Goal: Contribute content: Add original content to the website for others to see

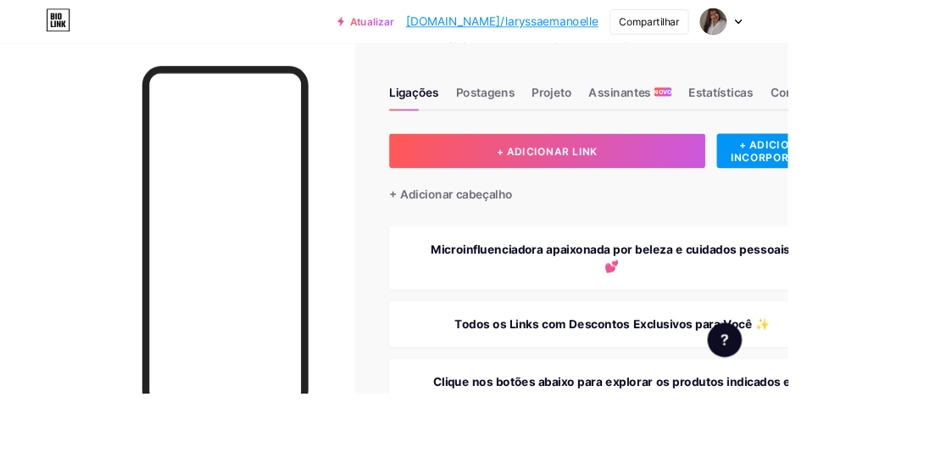
click at [695, 180] on font "+ ADICIONAR LINK" at bounding box center [646, 178] width 119 height 14
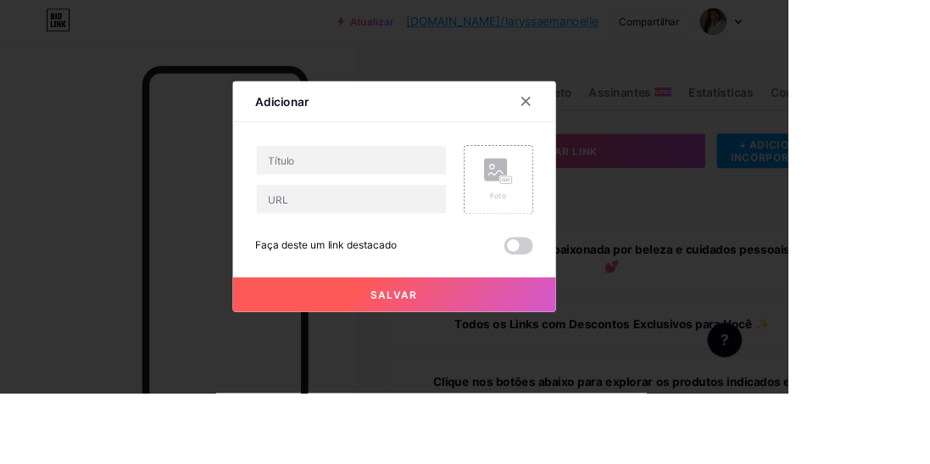
click at [573, 214] on rect at bounding box center [585, 200] width 27 height 27
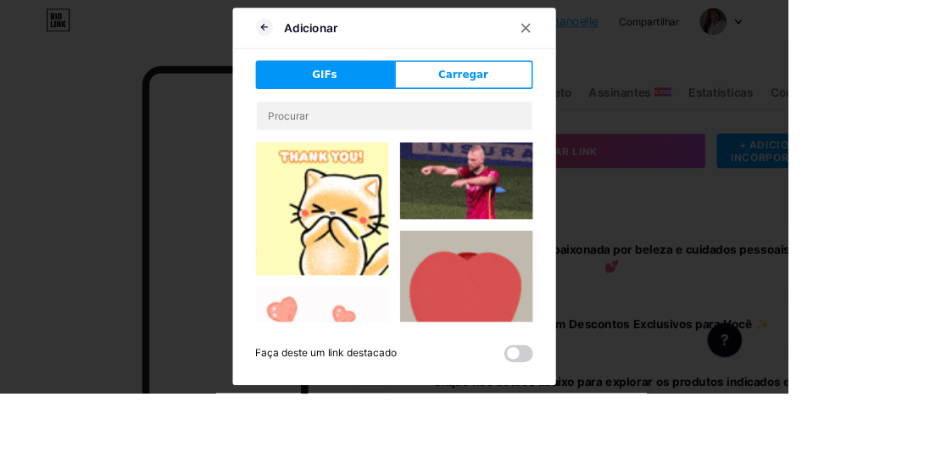
click at [561, 95] on font "Carregar" at bounding box center [546, 88] width 59 height 14
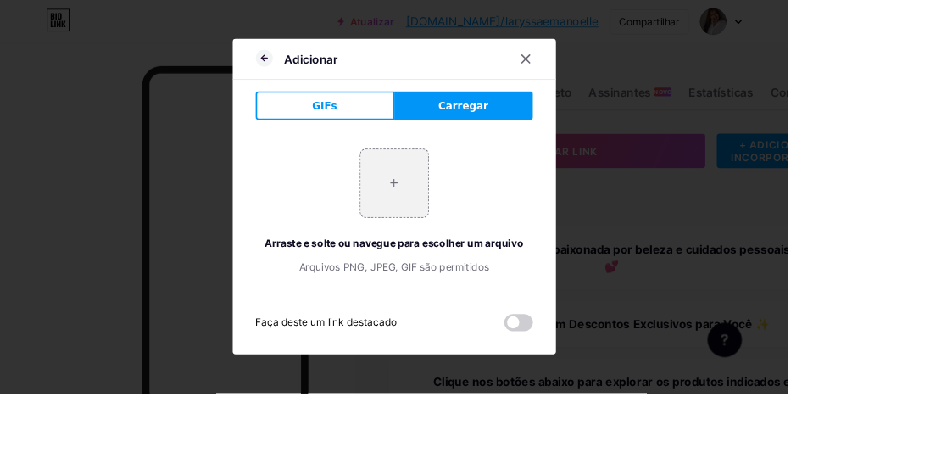
click at [455, 256] on input "file" at bounding box center [466, 216] width 80 height 80
type input "C:\fakepath\1000141646.jpg"
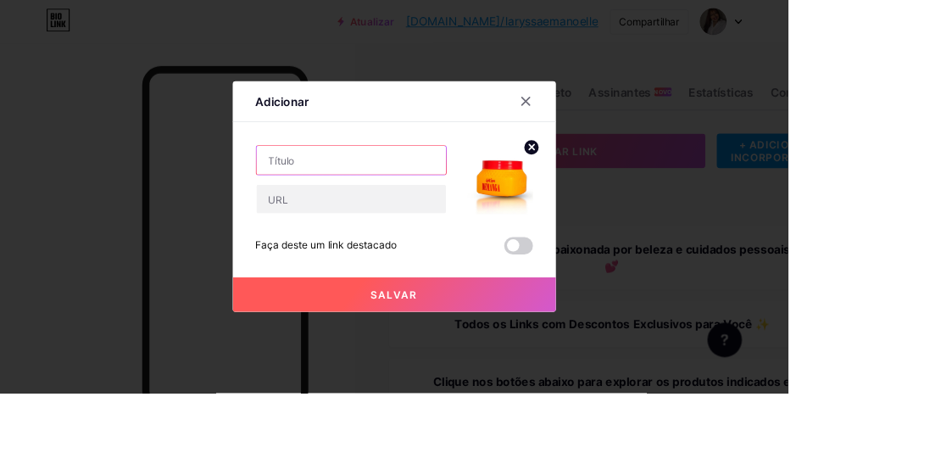
click at [422, 206] on input "text" at bounding box center [415, 189] width 224 height 34
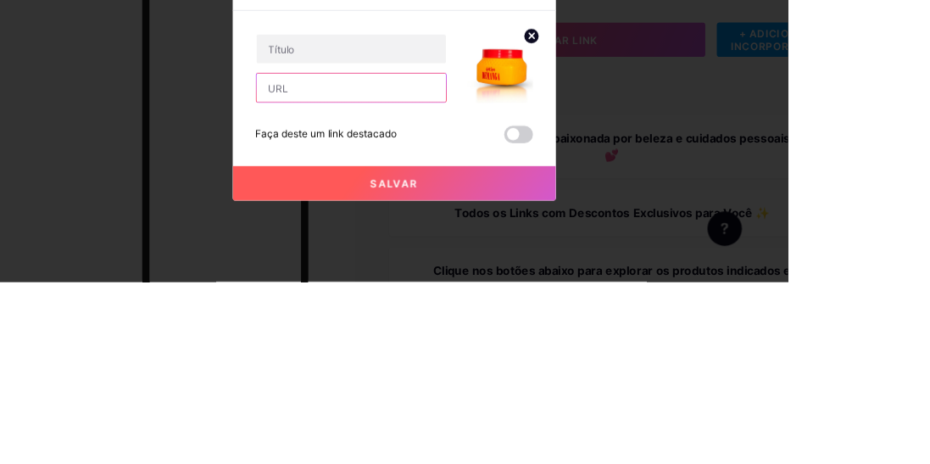
click at [454, 252] on input "text" at bounding box center [415, 235] width 224 height 34
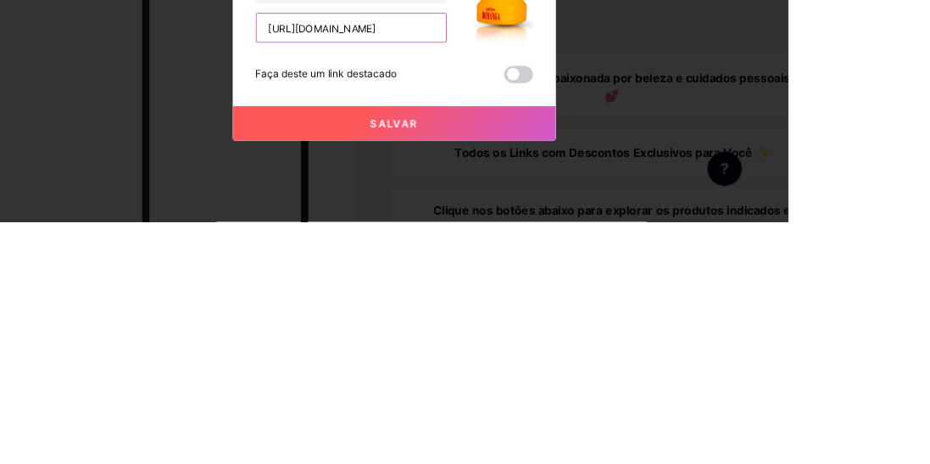
scroll to position [0, 68]
type input "[URL][DOMAIN_NAME]"
click at [427, 206] on input "text" at bounding box center [415, 189] width 224 height 34
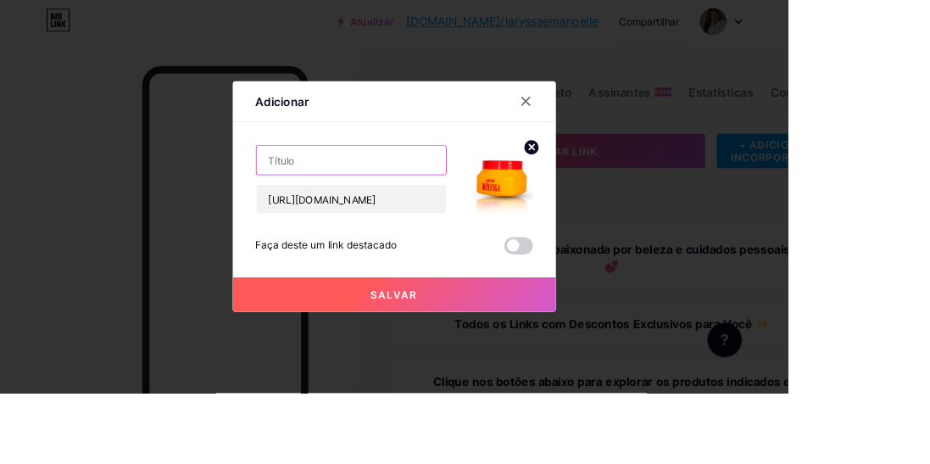
click at [382, 206] on input "text" at bounding box center [415, 189] width 224 height 34
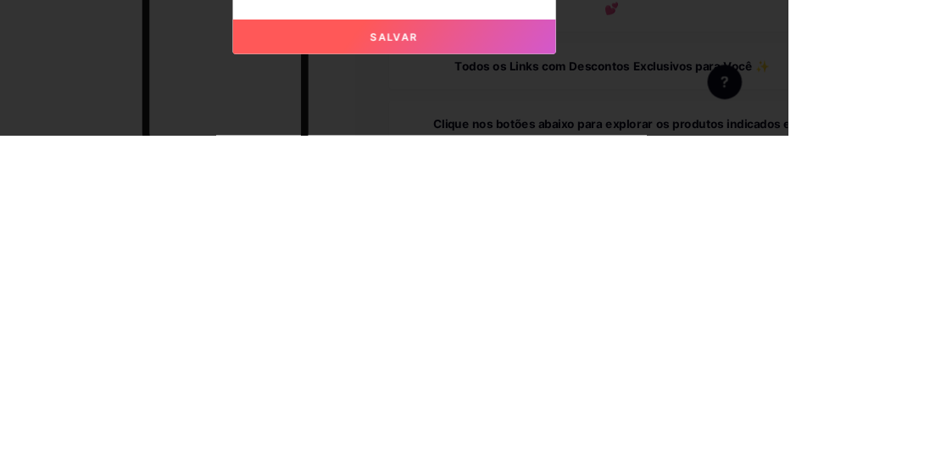
type input "Esfoliante Corporal DEMANGA"
click at [533, 368] on button "Salvar" at bounding box center [466, 347] width 382 height 41
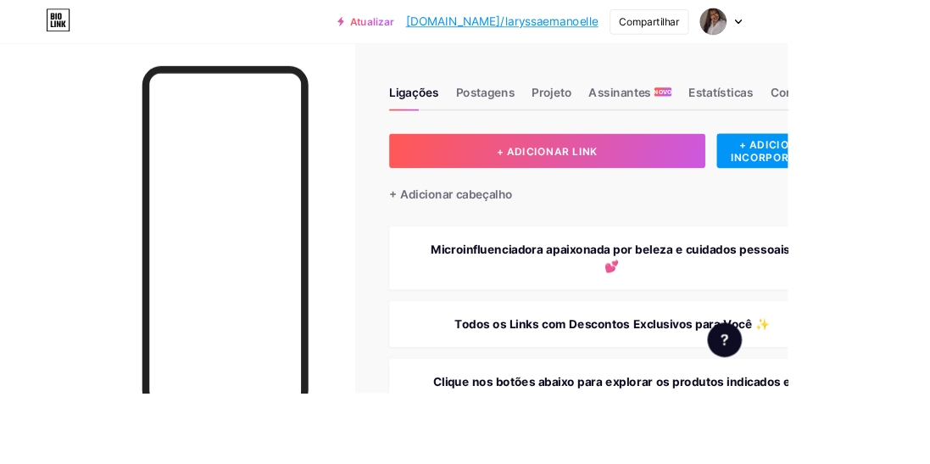
click at [725, 188] on button "+ ADICIONAR LINK" at bounding box center [646, 178] width 373 height 41
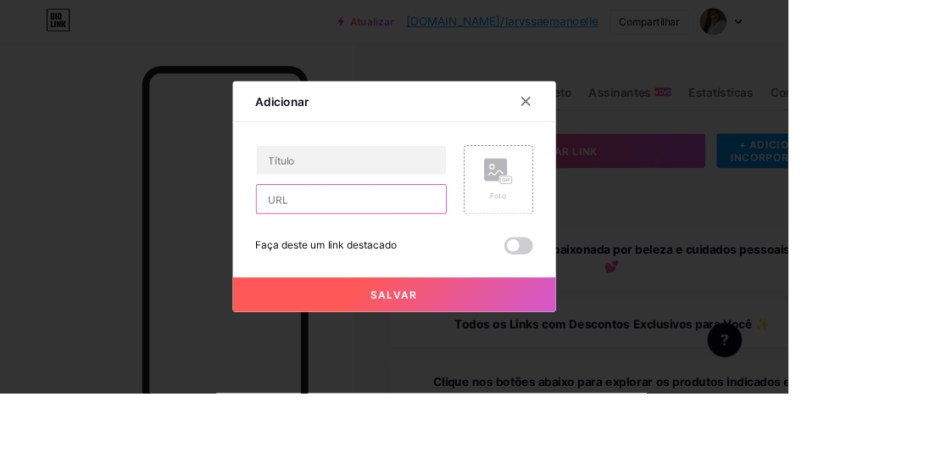
click at [444, 252] on input "text" at bounding box center [415, 235] width 224 height 34
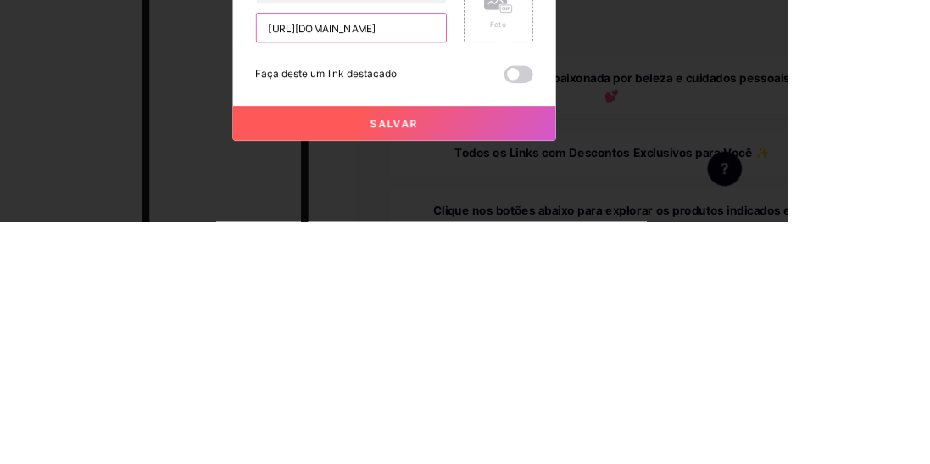
scroll to position [0, 69]
type input "[URL][DOMAIN_NAME]"
click at [422, 206] on input "text" at bounding box center [415, 189] width 224 height 34
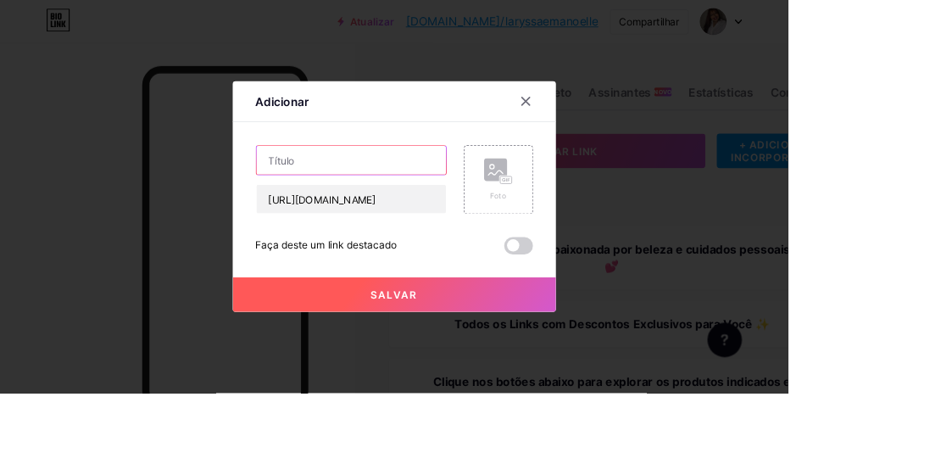
click at [382, 206] on input "text" at bounding box center [415, 189] width 224 height 34
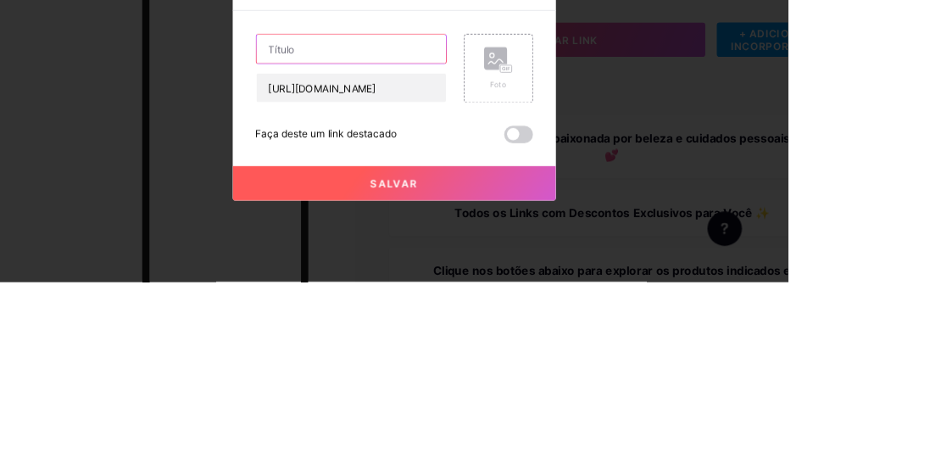
type input "Shampoo e Condicionador Calmomila"
click at [587, 206] on icon at bounding box center [585, 203] width 17 height 5
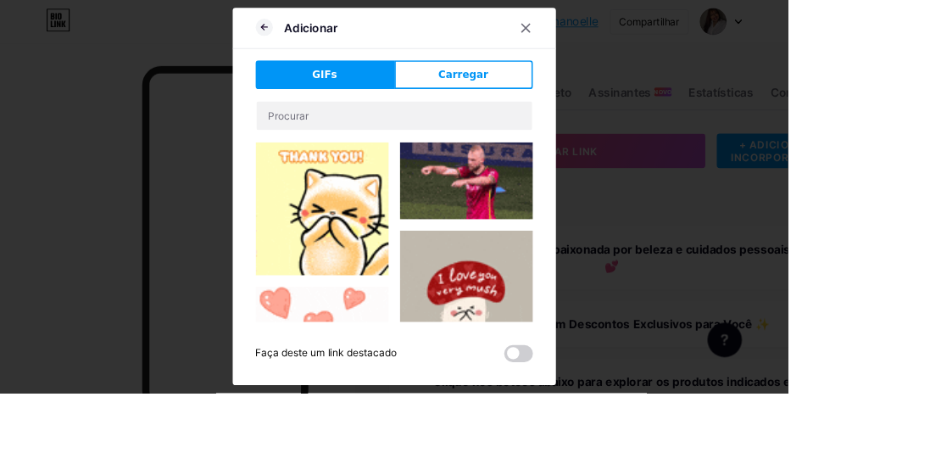
click at [547, 105] on button "Carregar" at bounding box center [548, 88] width 164 height 34
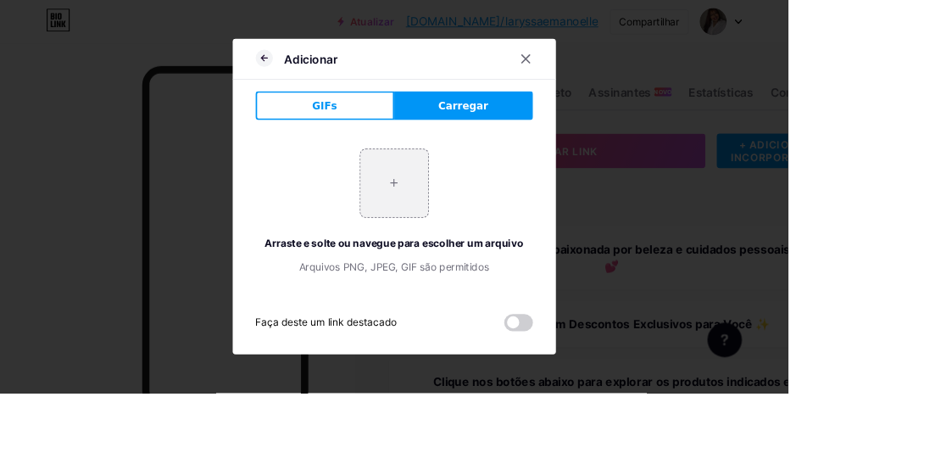
click at [474, 256] on input "file" at bounding box center [466, 216] width 80 height 80
click at [472, 256] on input "file" at bounding box center [466, 216] width 80 height 80
type input "C:\fakepath\1000141651.jpg"
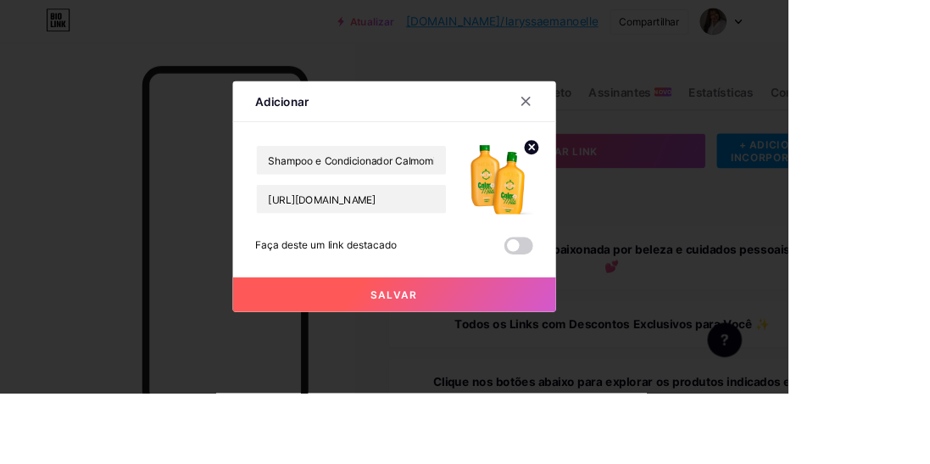
click at [514, 368] on button "Salvar" at bounding box center [466, 347] width 382 height 41
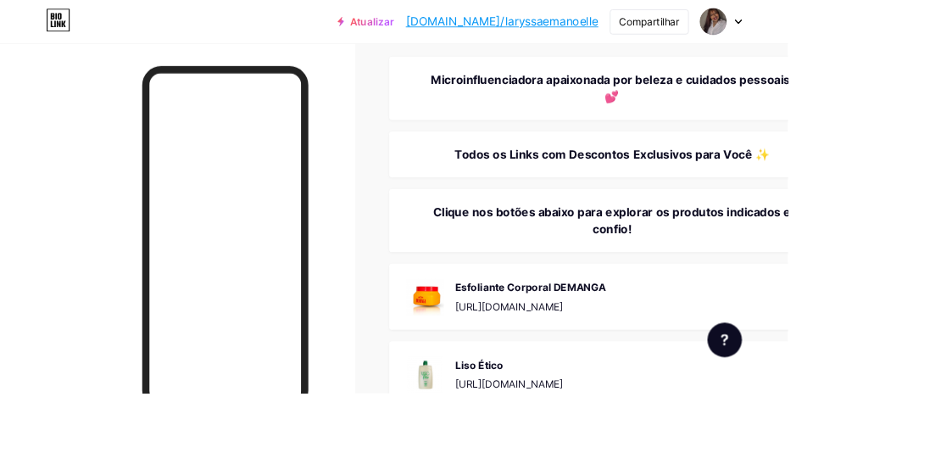
scroll to position [0, 0]
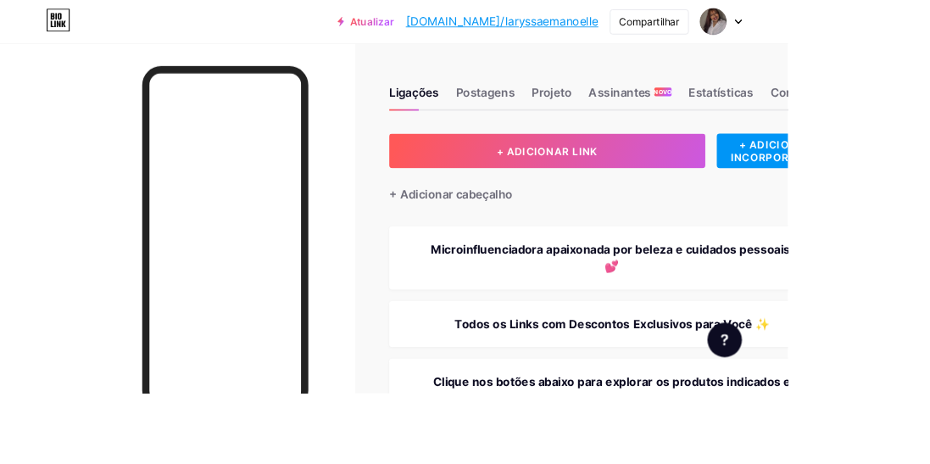
click at [670, 183] on font "+ ADICIONAR LINK" at bounding box center [646, 178] width 119 height 14
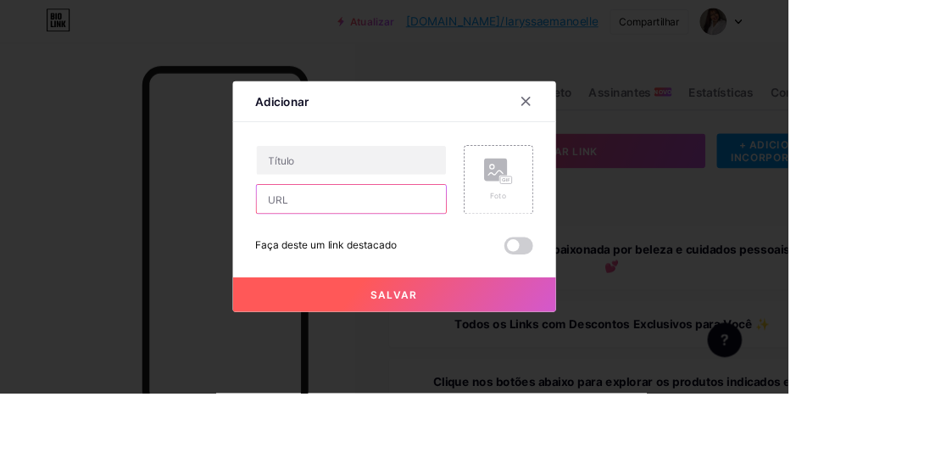
click at [407, 252] on input "text" at bounding box center [415, 235] width 224 height 34
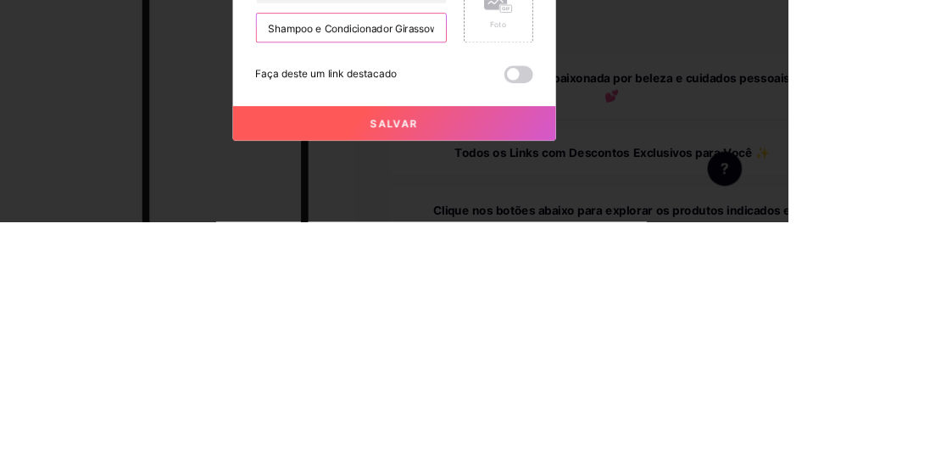
scroll to position [0, 7]
type input "Shampoo e Condicionador Girassow"
click at [412, 206] on input "text" at bounding box center [415, 189] width 224 height 34
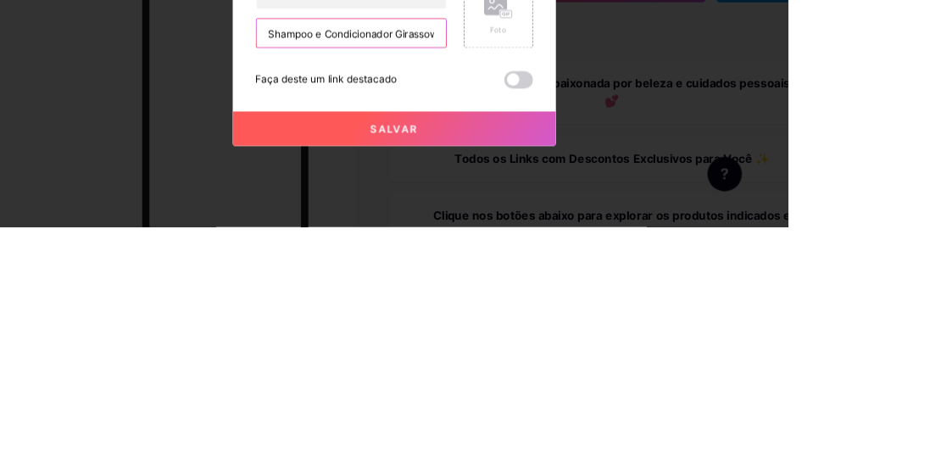
click at [451, 252] on input "Shampoo e Condicionador Girassow" at bounding box center [415, 235] width 224 height 34
click at [450, 252] on input "Shampoo e Condicionador Girassow" at bounding box center [415, 235] width 224 height 34
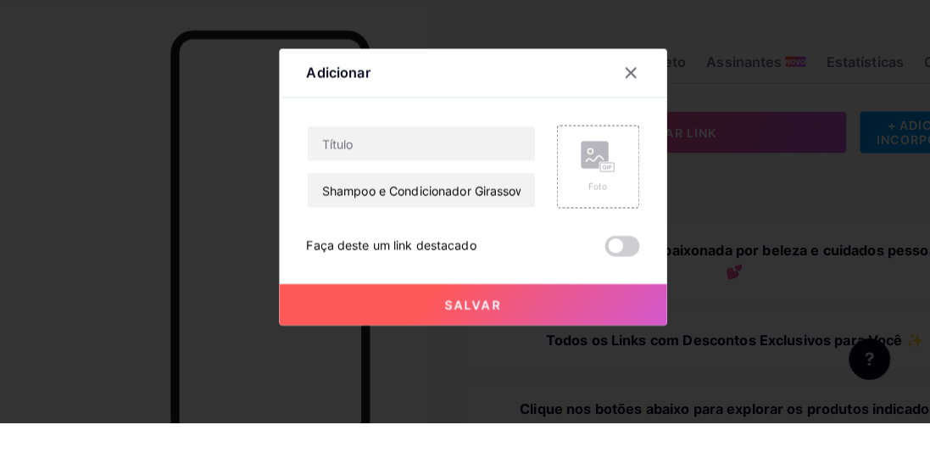
click at [314, 120] on div at bounding box center [465, 232] width 930 height 464
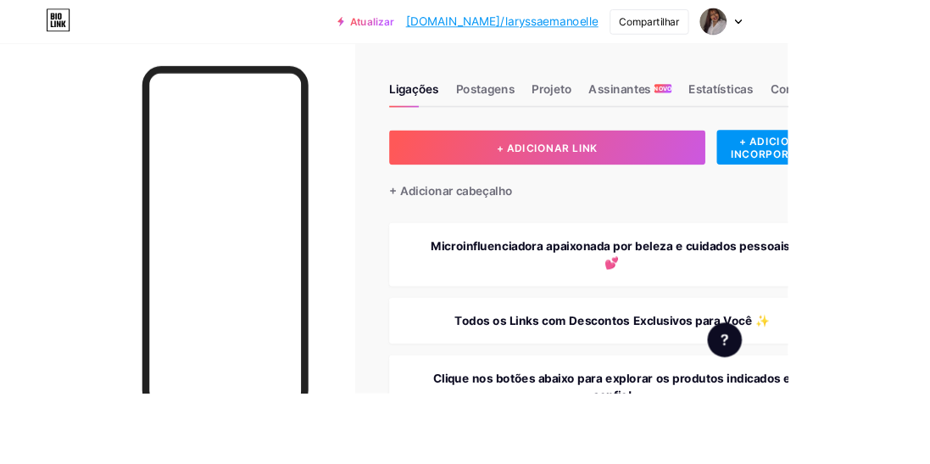
scroll to position [9, 0]
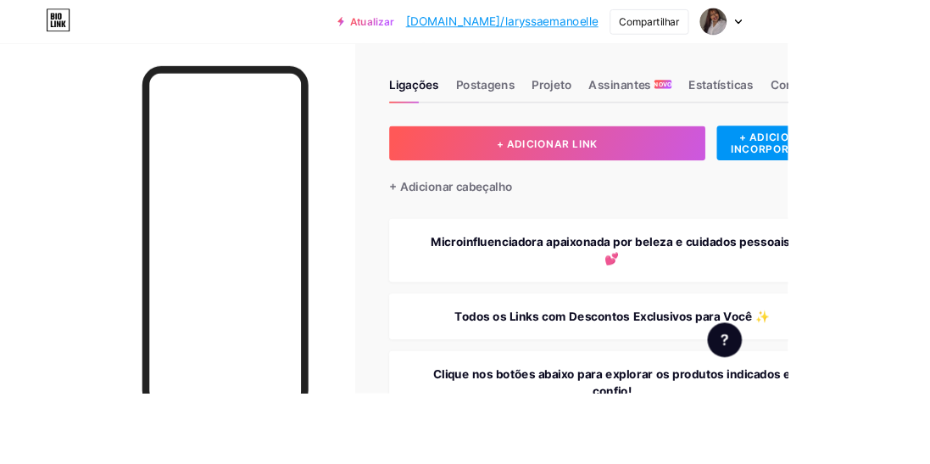
click at [703, 184] on button "+ ADICIONAR LINK" at bounding box center [646, 168] width 373 height 41
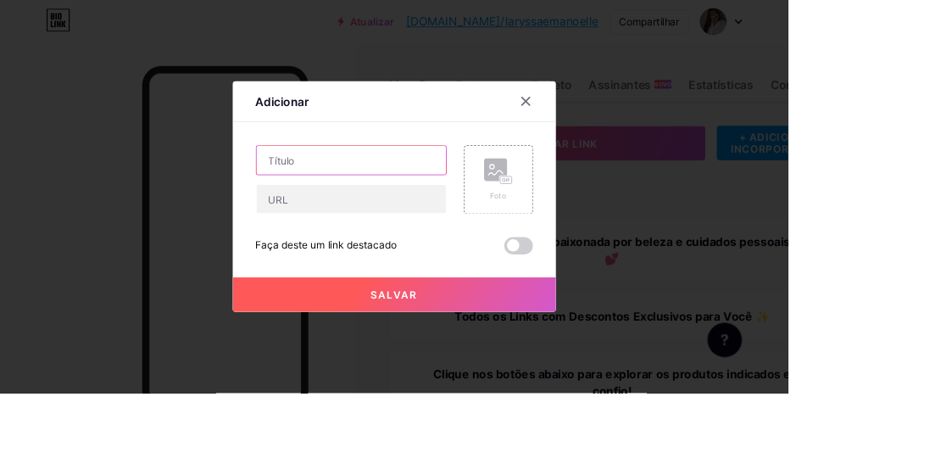
click at [385, 206] on input "text" at bounding box center [415, 189] width 224 height 34
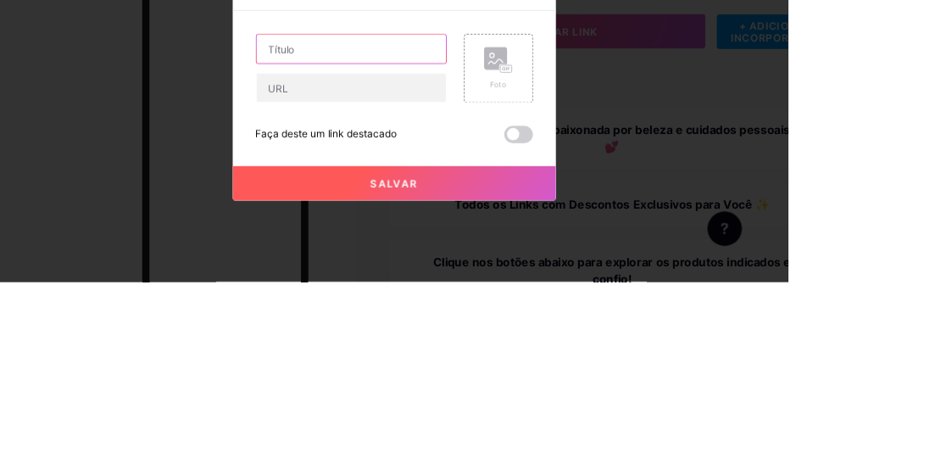
click at [371, 206] on input "text" at bounding box center [415, 189] width 224 height 34
paste input "Shampoo e Condicionador Girassow"
type input "Shampoo e Condicionador Girassow"
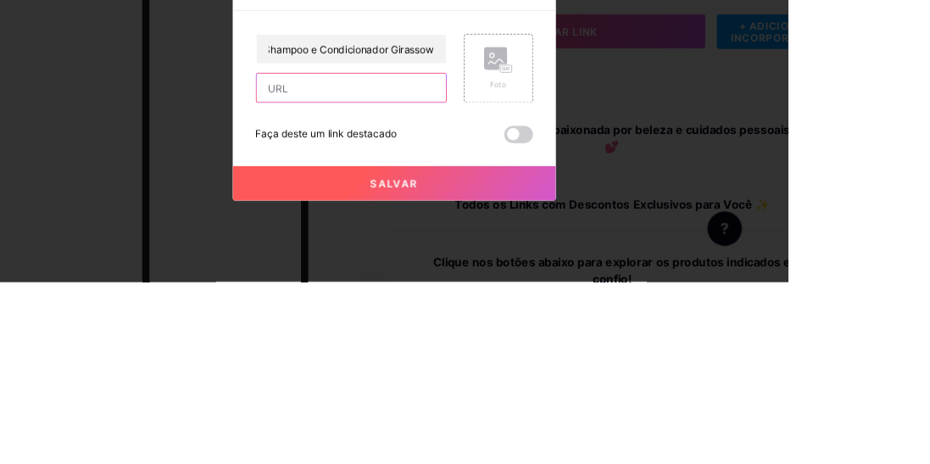
click at [411, 252] on input "text" at bounding box center [415, 235] width 224 height 34
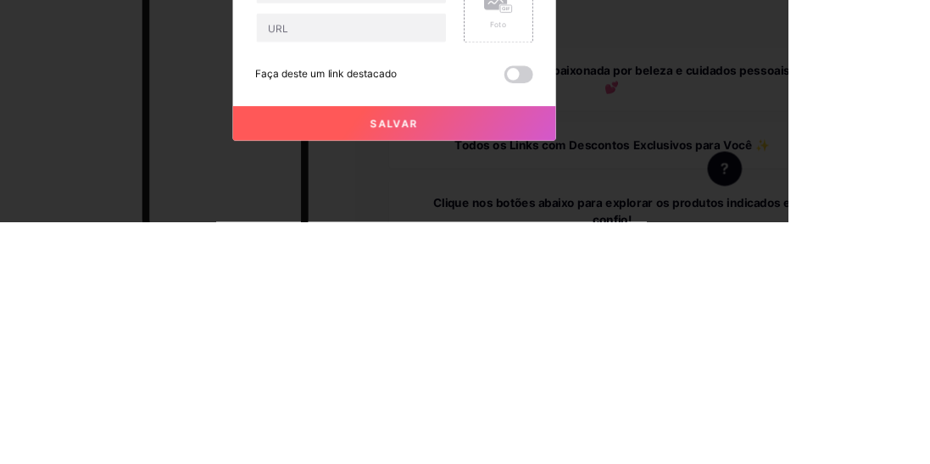
click at [592, 237] on div "Foto" at bounding box center [589, 212] width 34 height 51
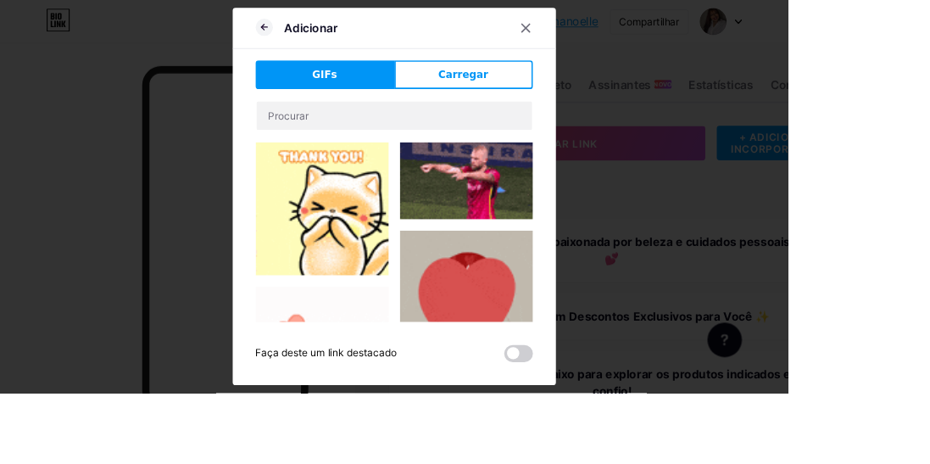
click at [566, 105] on button "Carregar" at bounding box center [548, 88] width 164 height 34
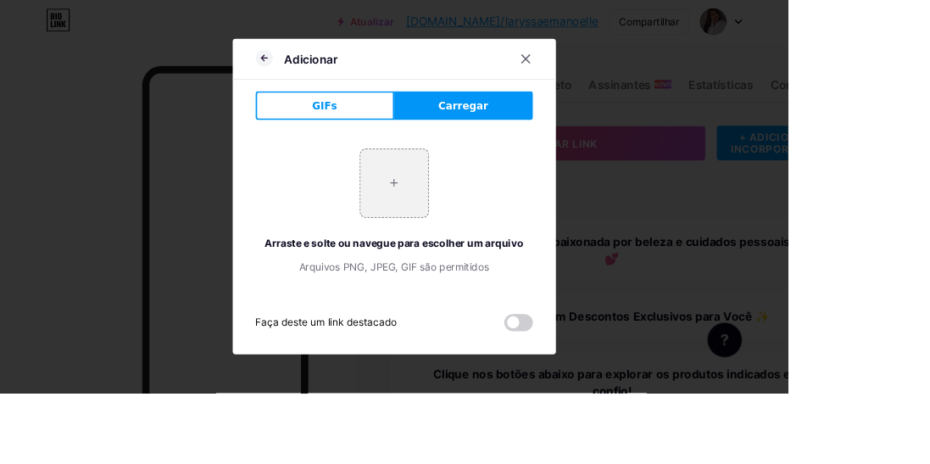
click at [484, 254] on input "file" at bounding box center [466, 216] width 80 height 80
type input "C:\fakepath\1000141658.jpg"
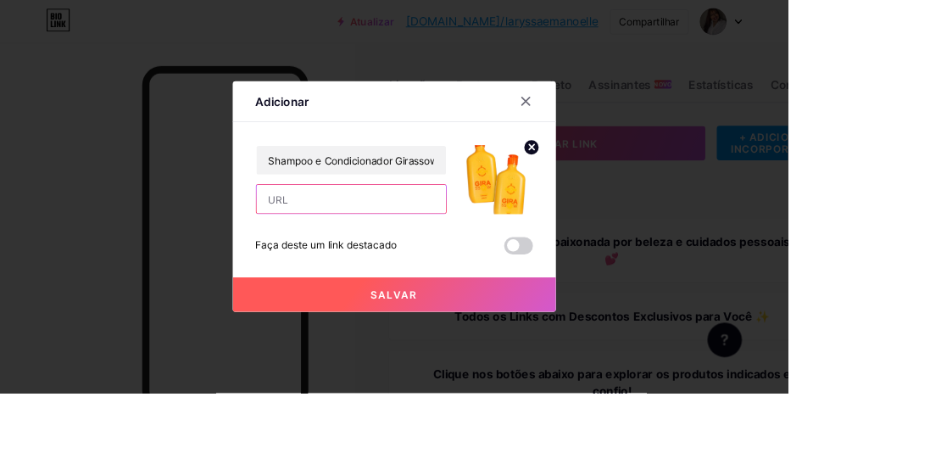
click at [443, 252] on input "text" at bounding box center [415, 235] width 224 height 34
click at [427, 252] on input "text" at bounding box center [415, 235] width 224 height 34
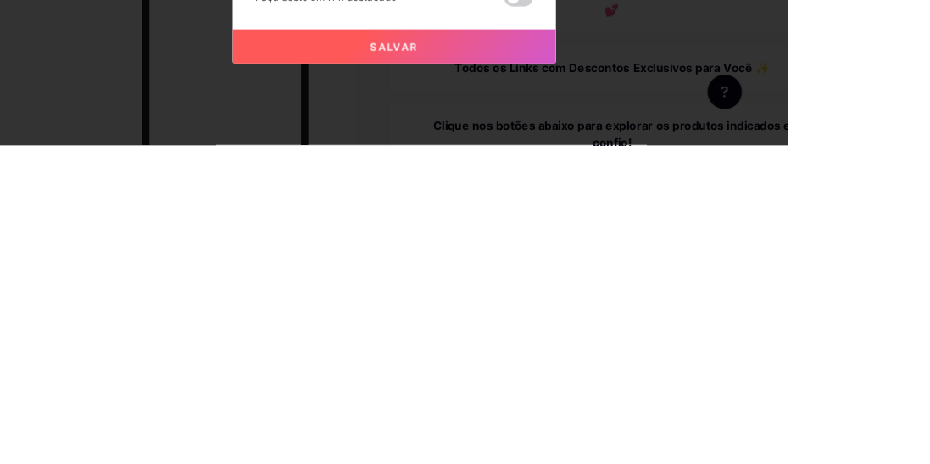
type input "[URL][DOMAIN_NAME]"
click at [572, 368] on button "Salvar" at bounding box center [466, 347] width 382 height 41
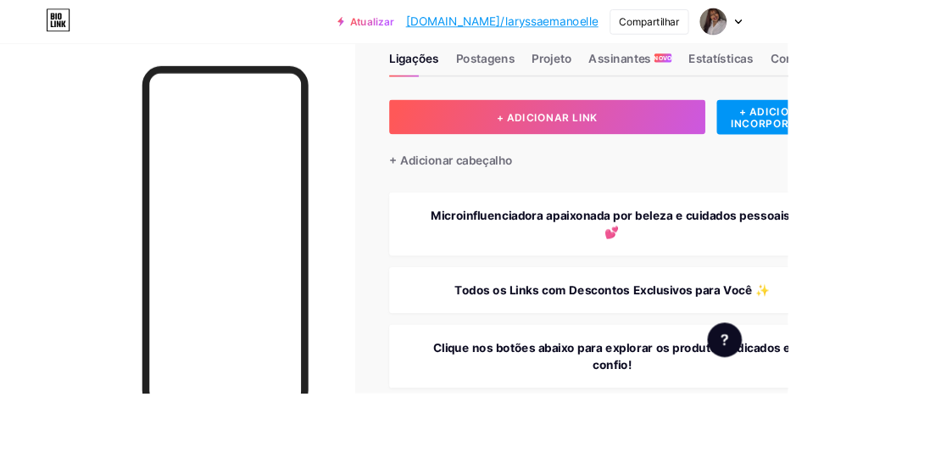
scroll to position [23, 0]
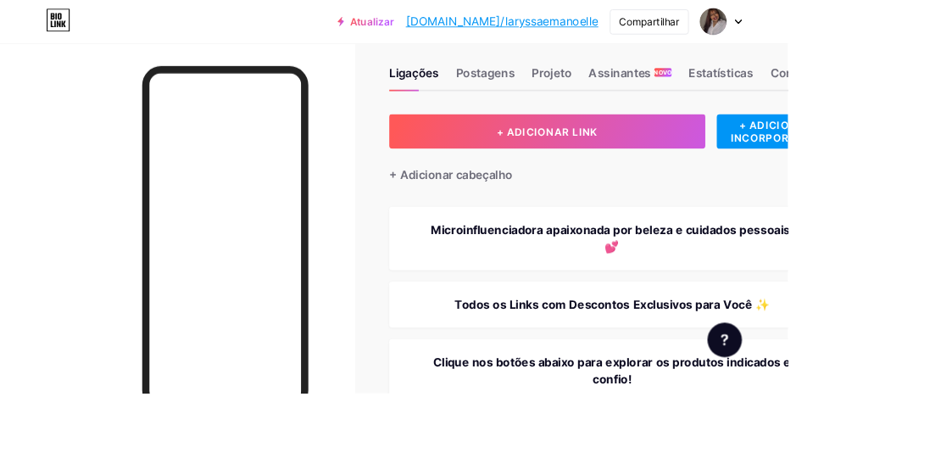
click at [680, 157] on font "+ ADICIONAR LINK" at bounding box center [646, 155] width 119 height 14
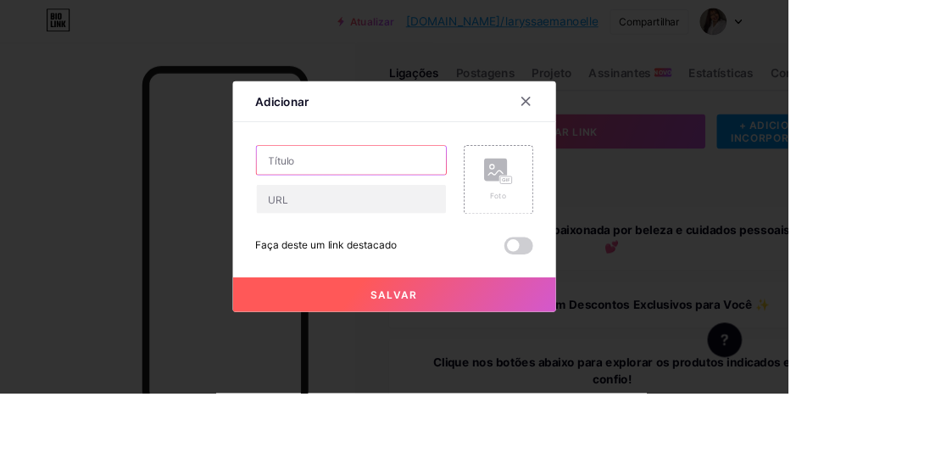
click at [398, 206] on input "text" at bounding box center [415, 189] width 224 height 34
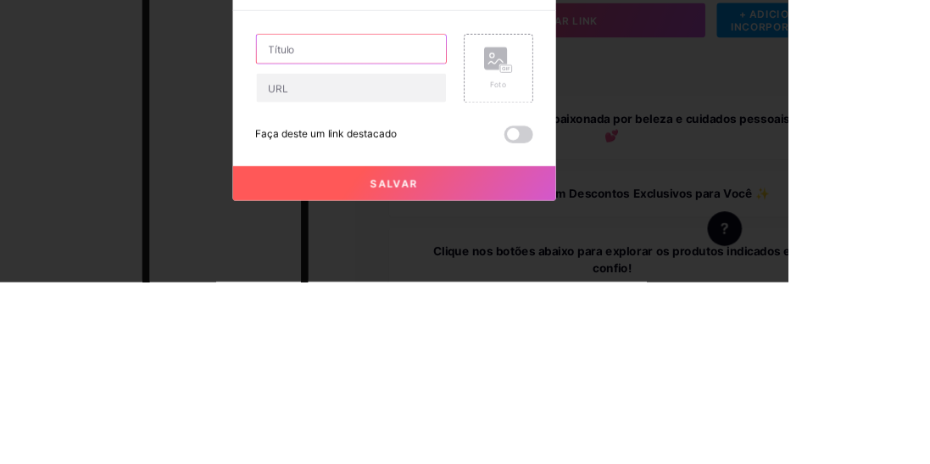
type input "Mask Girassow"
click at [604, 218] on icon at bounding box center [589, 202] width 34 height 31
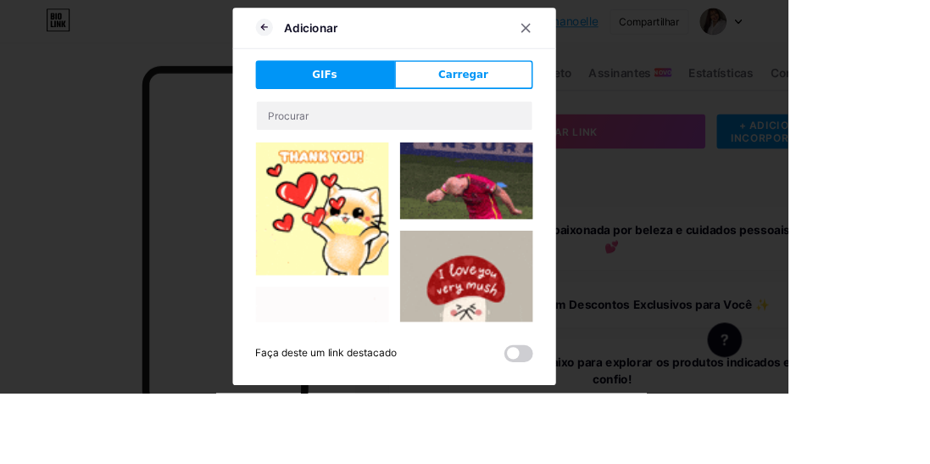
click at [551, 95] on font "Carregar" at bounding box center [546, 88] width 59 height 14
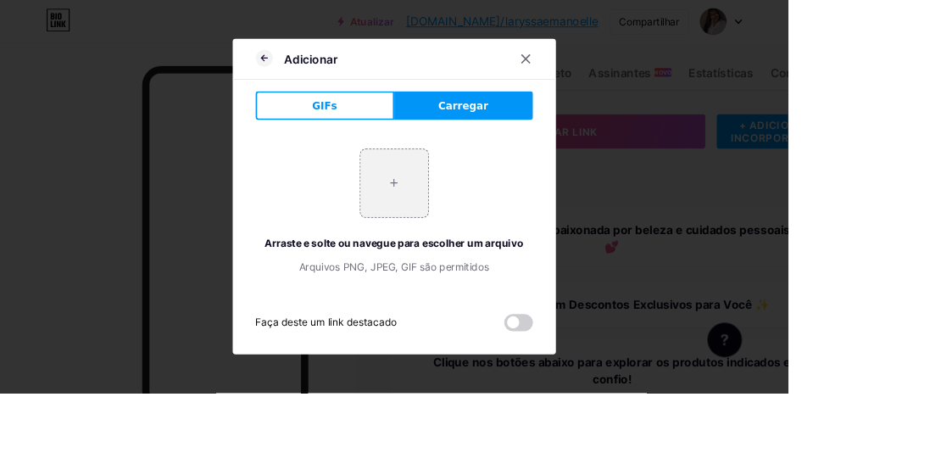
click at [465, 256] on input "file" at bounding box center [466, 216] width 80 height 80
type input "C:\fakepath\1000141663.jpg"
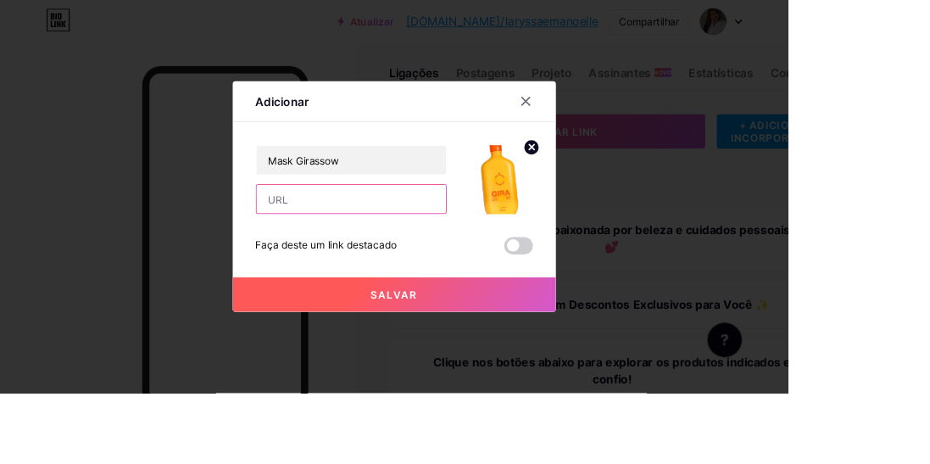
click at [452, 252] on input "text" at bounding box center [415, 235] width 224 height 34
click at [408, 252] on input "text" at bounding box center [415, 235] width 224 height 34
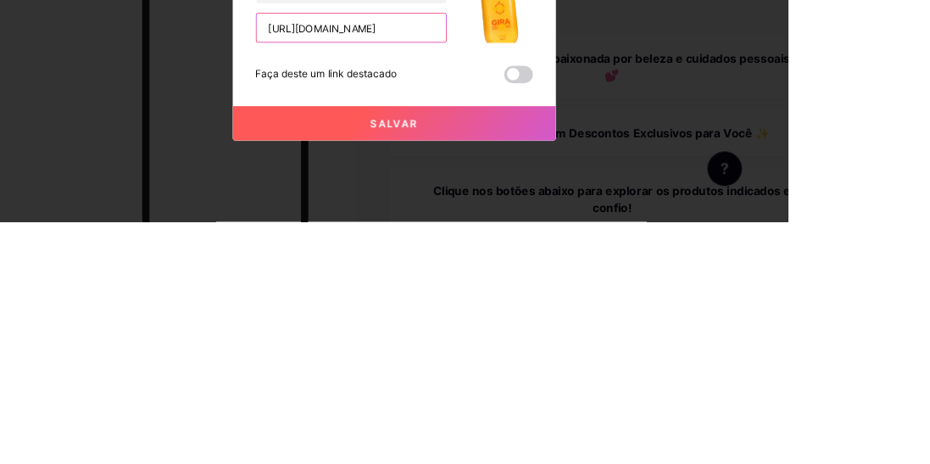
scroll to position [0, 68]
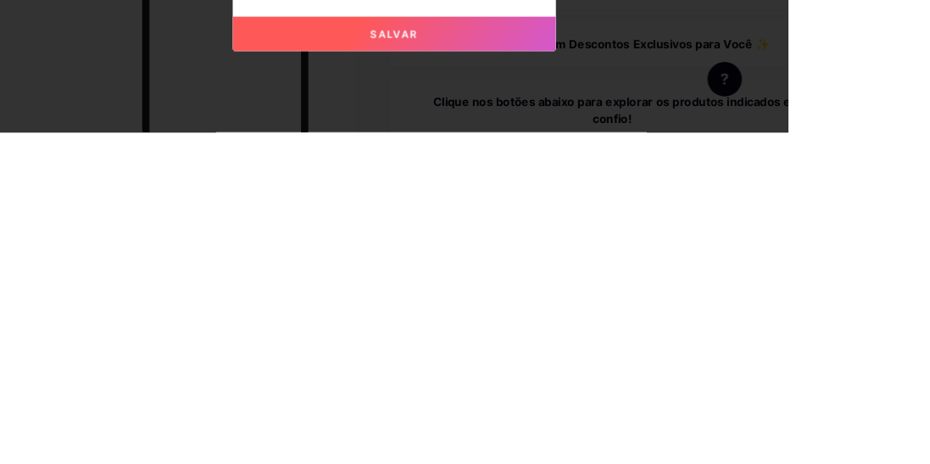
type input "[URL][DOMAIN_NAME]"
click at [532, 368] on button "Salvar" at bounding box center [466, 347] width 382 height 41
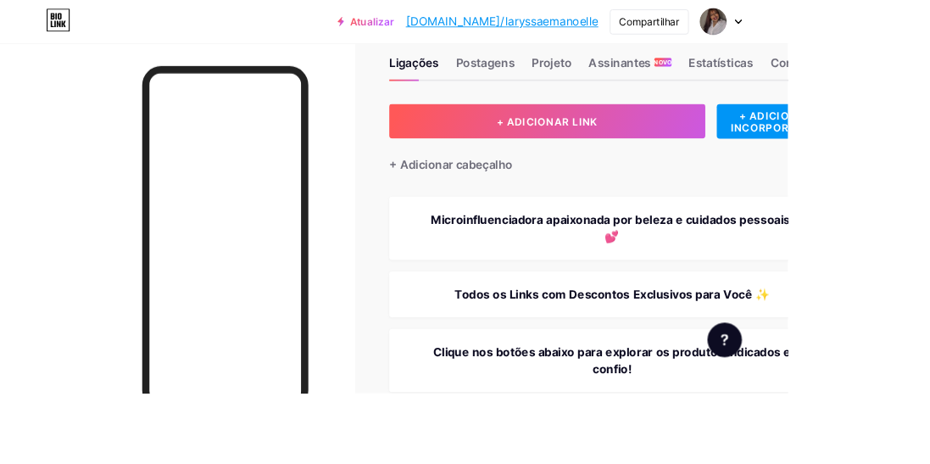
scroll to position [0, 0]
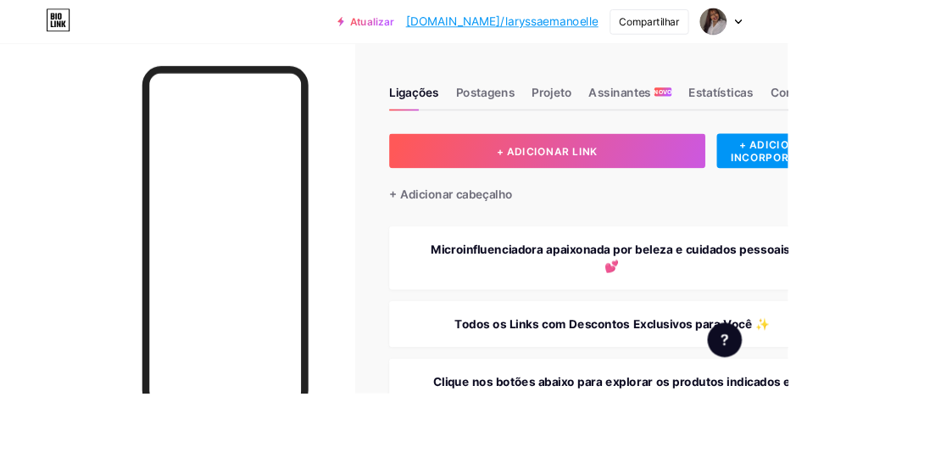
click at [602, 177] on font "+ ADICIONAR LINK" at bounding box center [646, 178] width 119 height 14
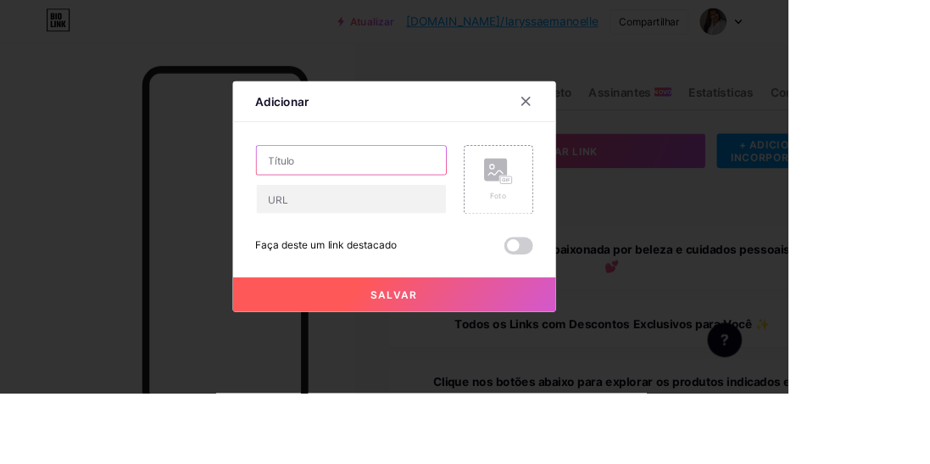
click at [418, 206] on input "text" at bounding box center [415, 189] width 224 height 34
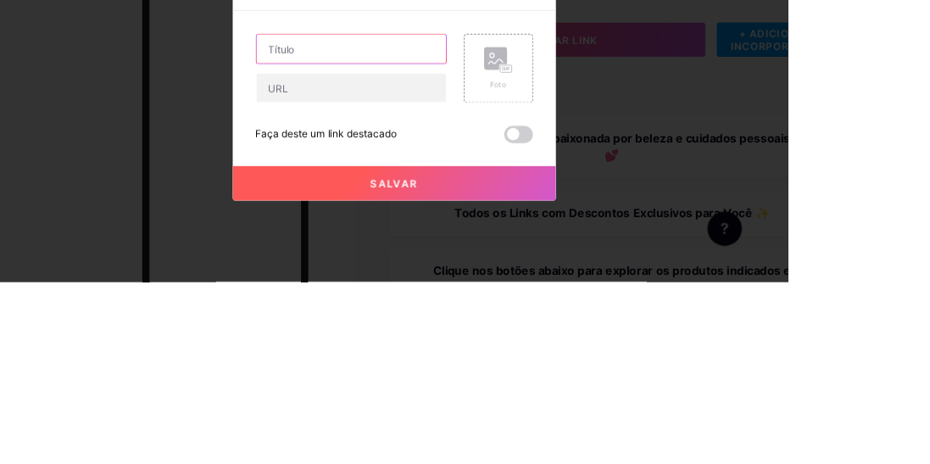
type input "Goold N4"
click at [598, 218] on rect at bounding box center [596, 213] width 15 height 10
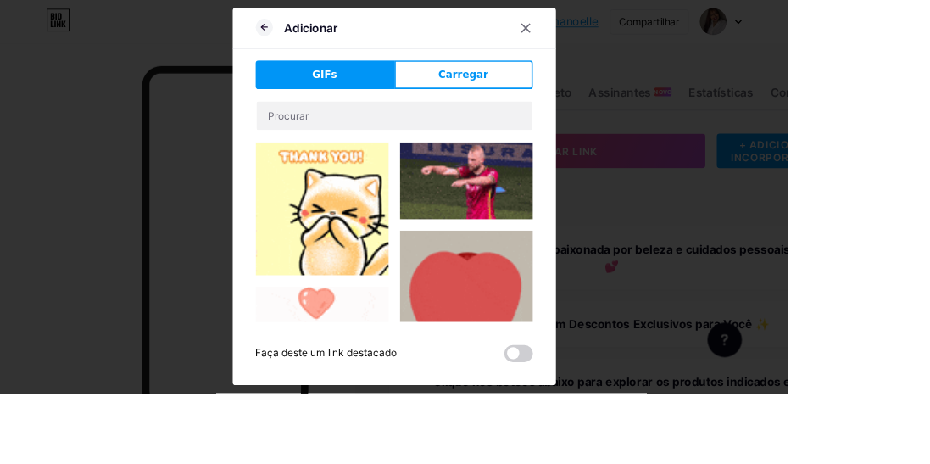
click at [546, 105] on button "Carregar" at bounding box center [548, 88] width 164 height 34
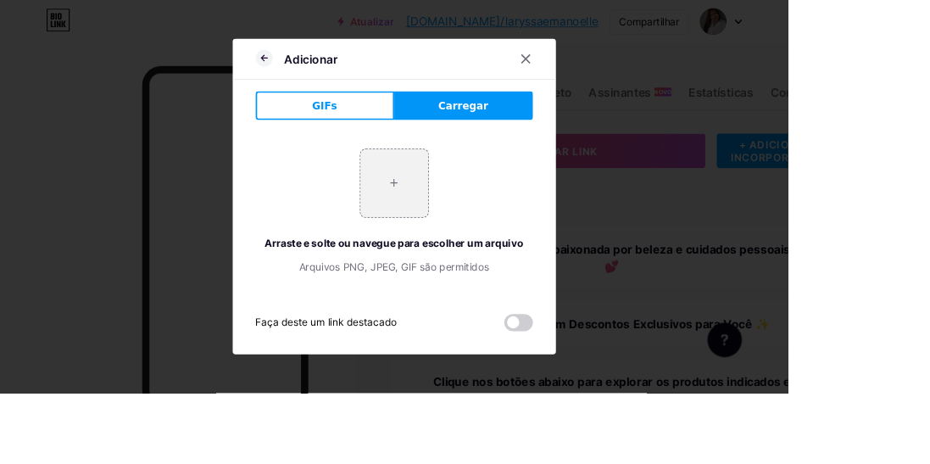
click at [482, 240] on input "file" at bounding box center [466, 216] width 80 height 80
type input "C:\fakepath\1000141678.jpg"
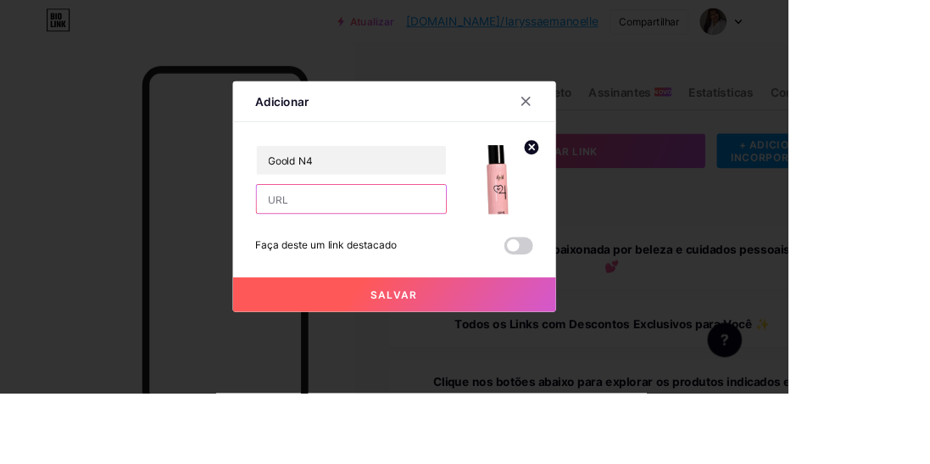
click at [426, 252] on input "text" at bounding box center [415, 235] width 224 height 34
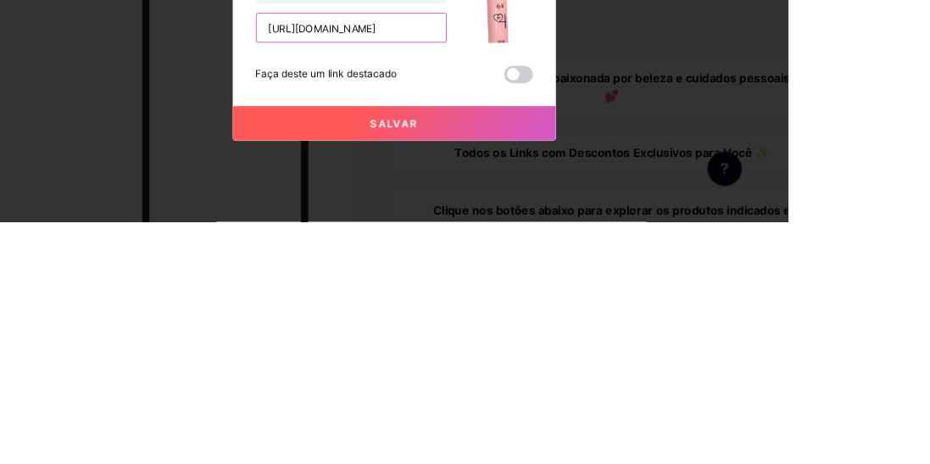
scroll to position [0, 66]
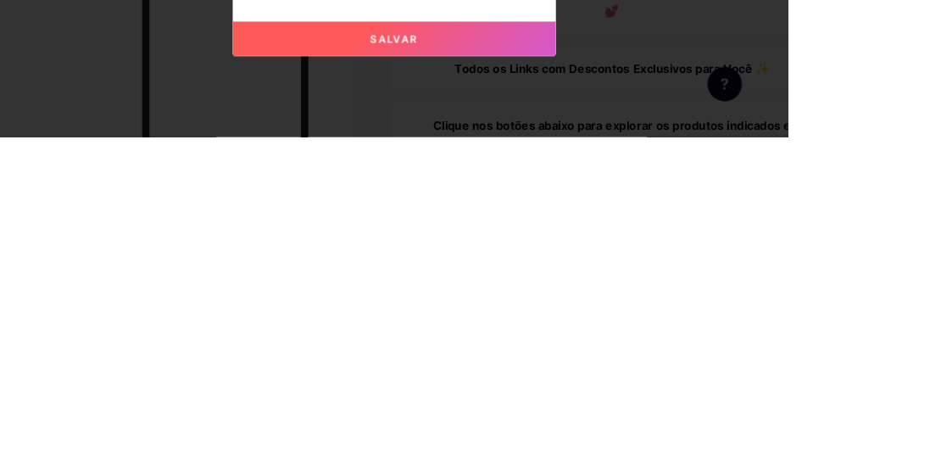
type input "[URL][DOMAIN_NAME]"
click at [539, 368] on button "Salvar" at bounding box center [466, 347] width 382 height 41
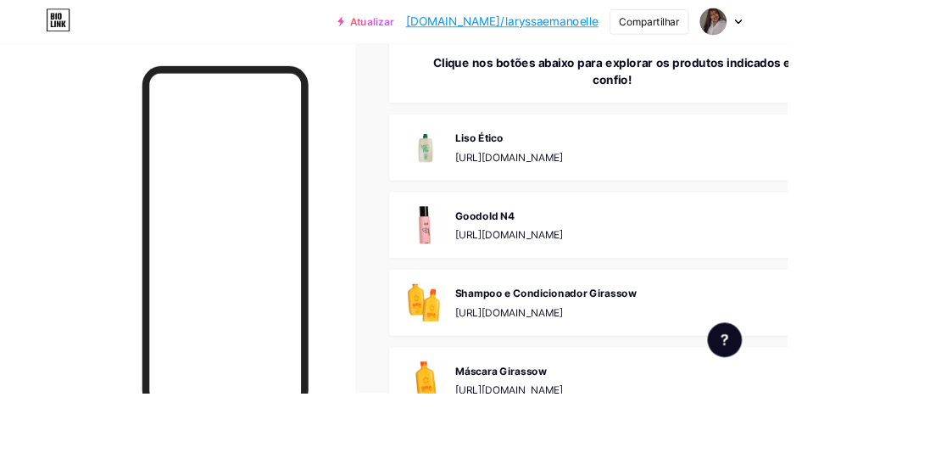
scroll to position [0, 0]
